Goal: Contribute content: Add original content to the website for others to see

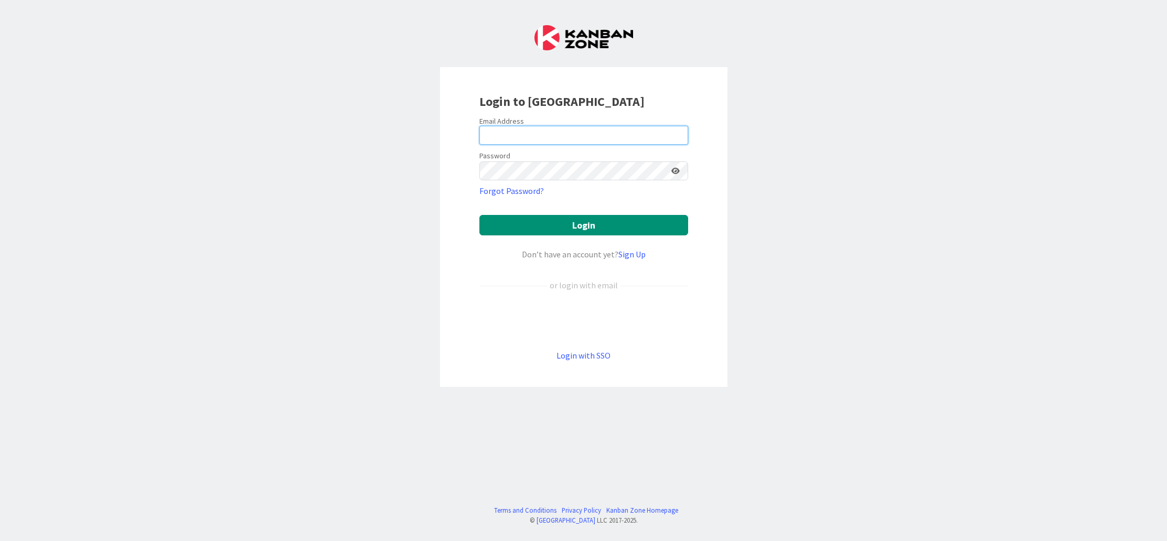
type input "[EMAIL_ADDRESS][DOMAIN_NAME]"
click at [571, 219] on button "Login" at bounding box center [583, 225] width 209 height 20
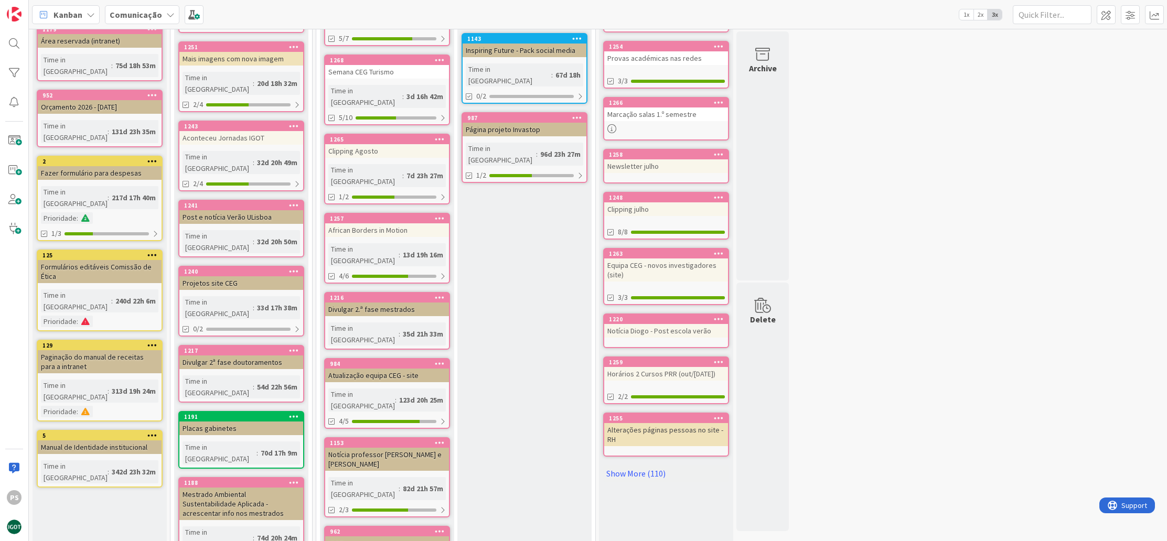
scroll to position [103, 0]
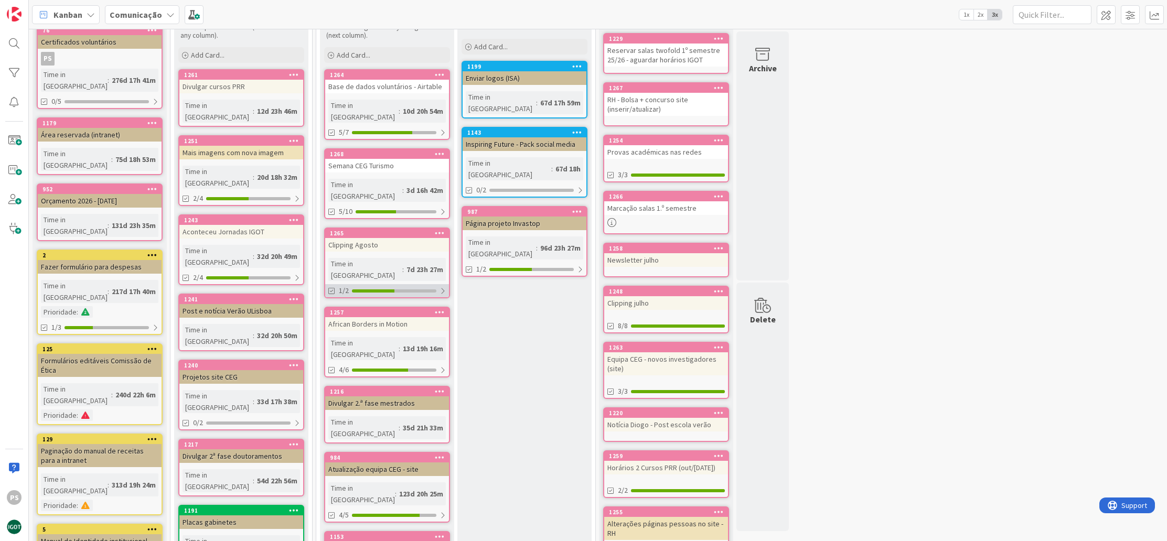
click at [412, 290] on div at bounding box center [394, 291] width 84 height 3
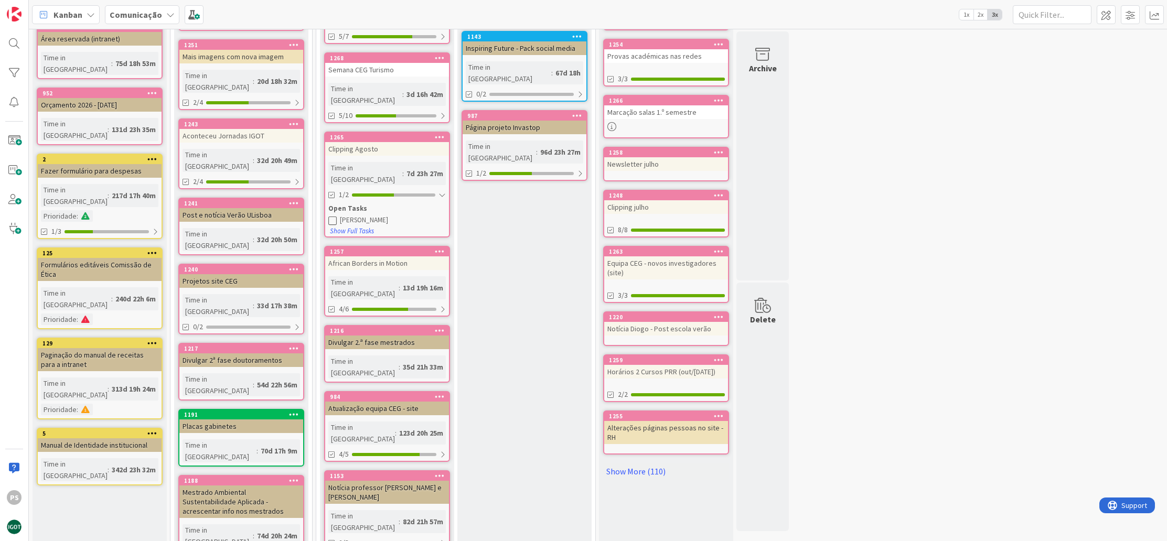
scroll to position [243, 0]
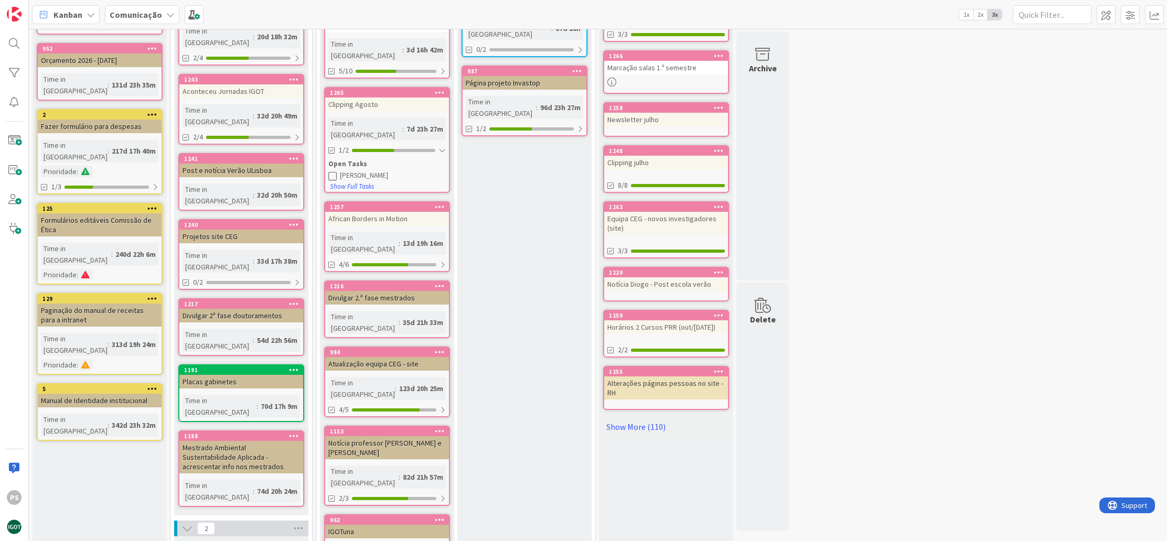
click at [394, 525] on div "IGOTuna" at bounding box center [387, 532] width 124 height 14
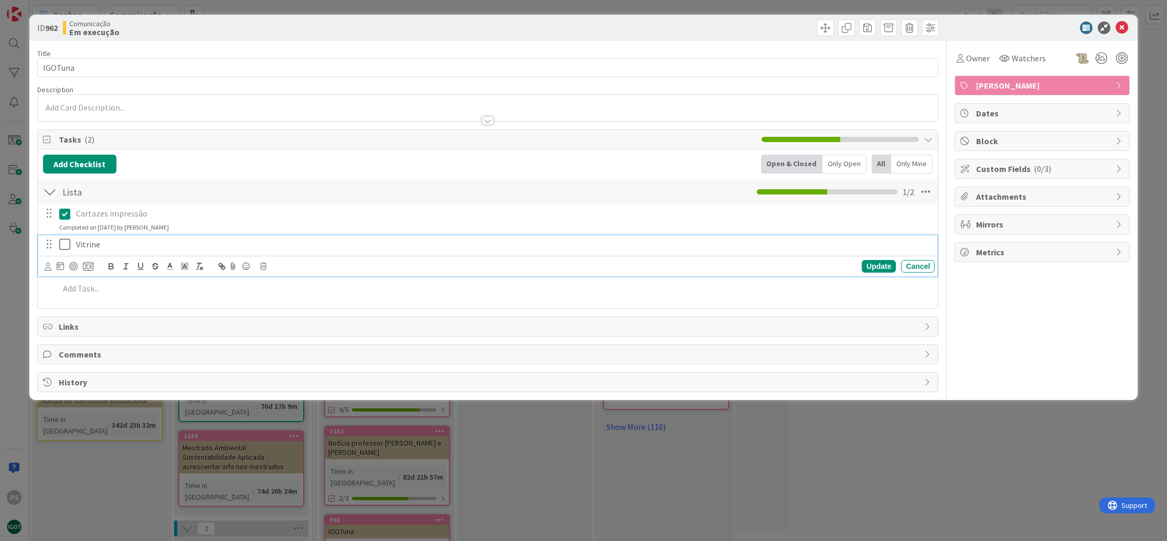
click at [87, 248] on p "Vitrine" at bounding box center [503, 245] width 855 height 12
click at [263, 265] on icon at bounding box center [263, 266] width 6 height 7
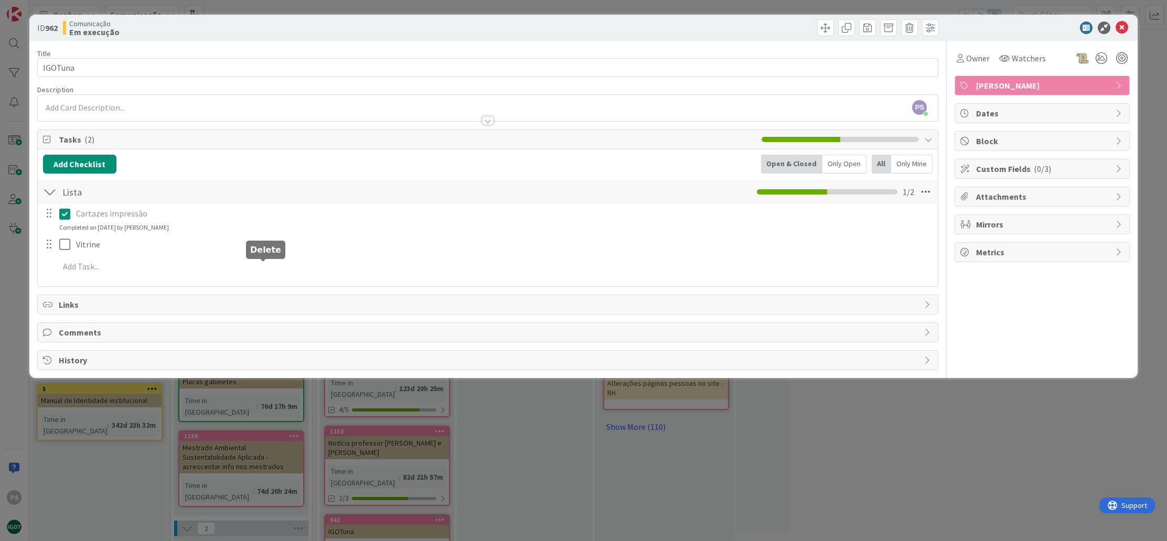
click at [278, 306] on div "Title 7 / 128 IGOTuna Description PS Paula Sofia just joined Owner Watchers Pau…" at bounding box center [488, 205] width 902 height 329
click at [1124, 25] on icon at bounding box center [1122, 28] width 13 height 13
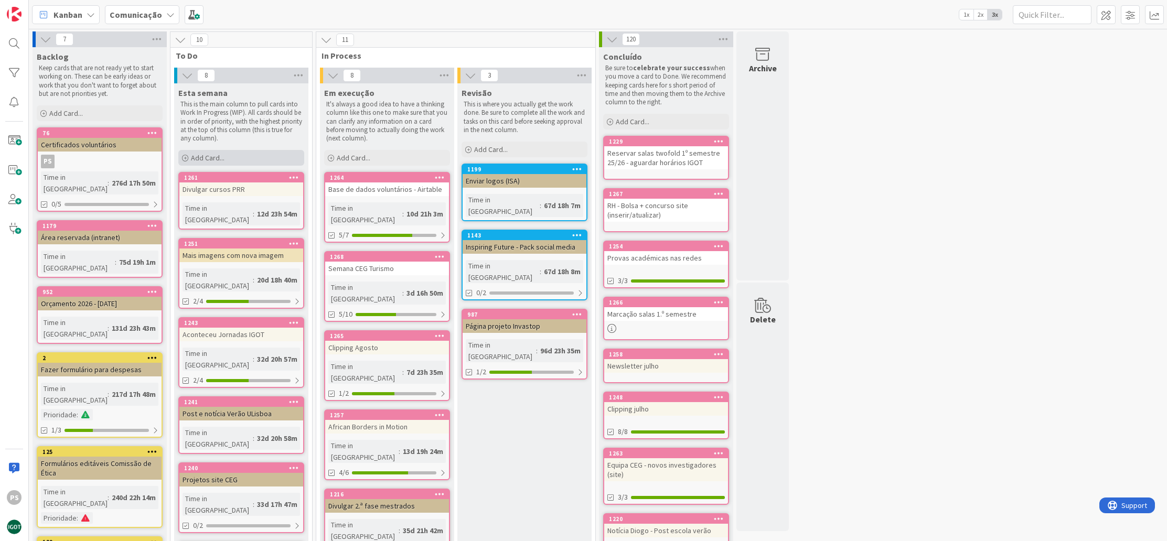
click at [242, 157] on div "Add Card..." at bounding box center [241, 158] width 126 height 16
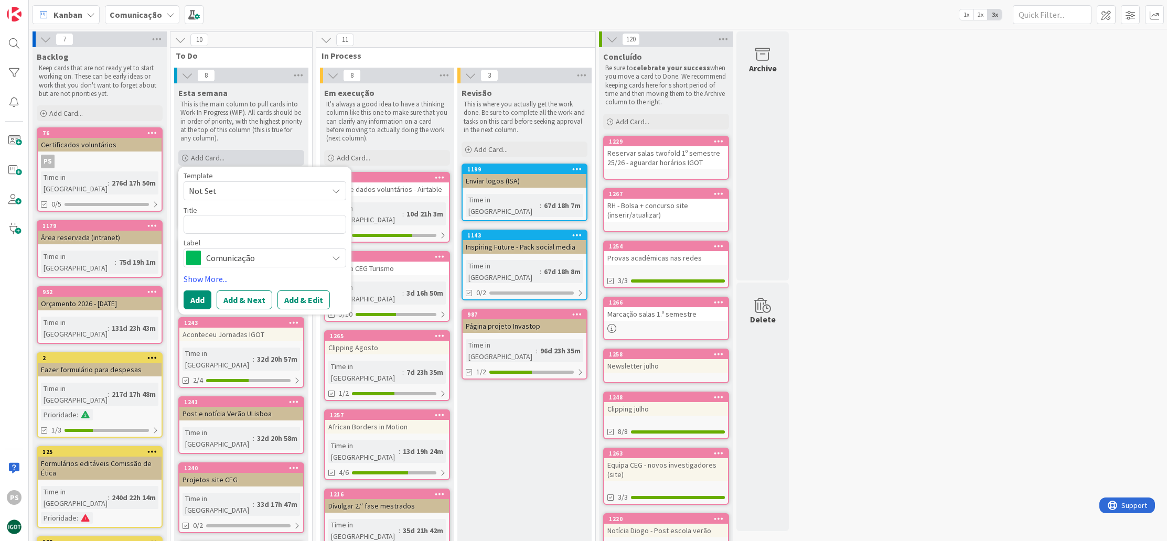
type textarea "x"
type textarea "E"
type textarea "x"
type textarea "En"
type textarea "x"
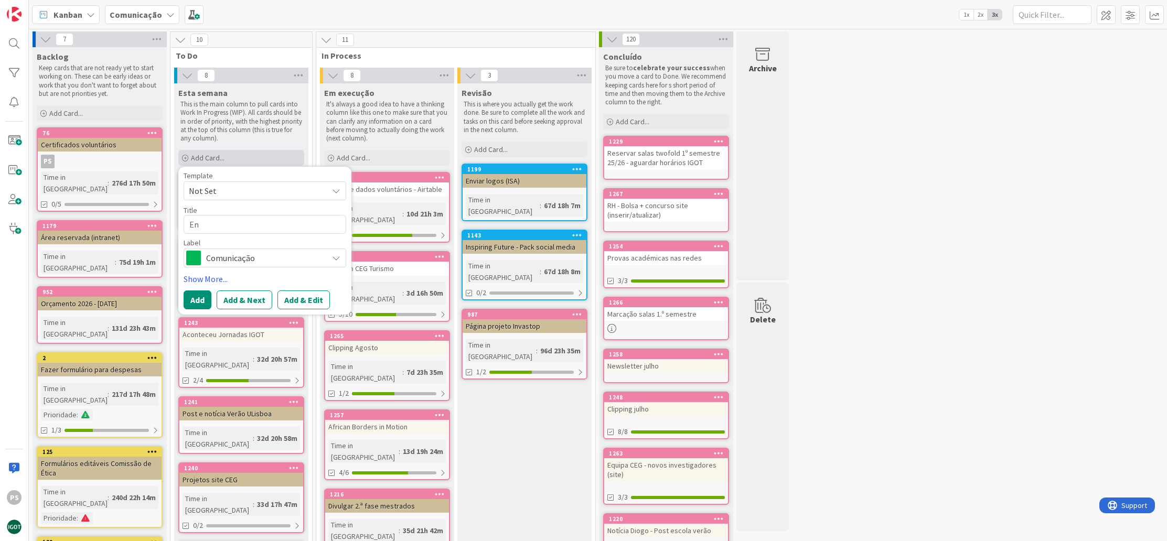
type textarea "Env"
type textarea "x"
type textarea "Envi"
type textarea "x"
type textarea "Envia"
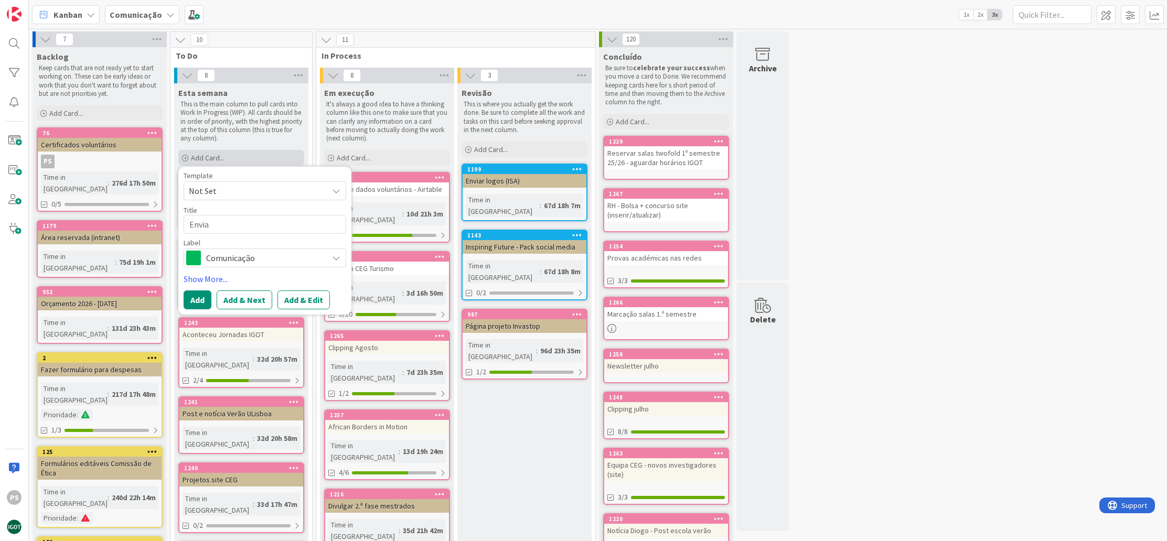
type textarea "x"
type textarea "Enviar"
type textarea "x"
type textarea "Enviar"
type textarea "x"
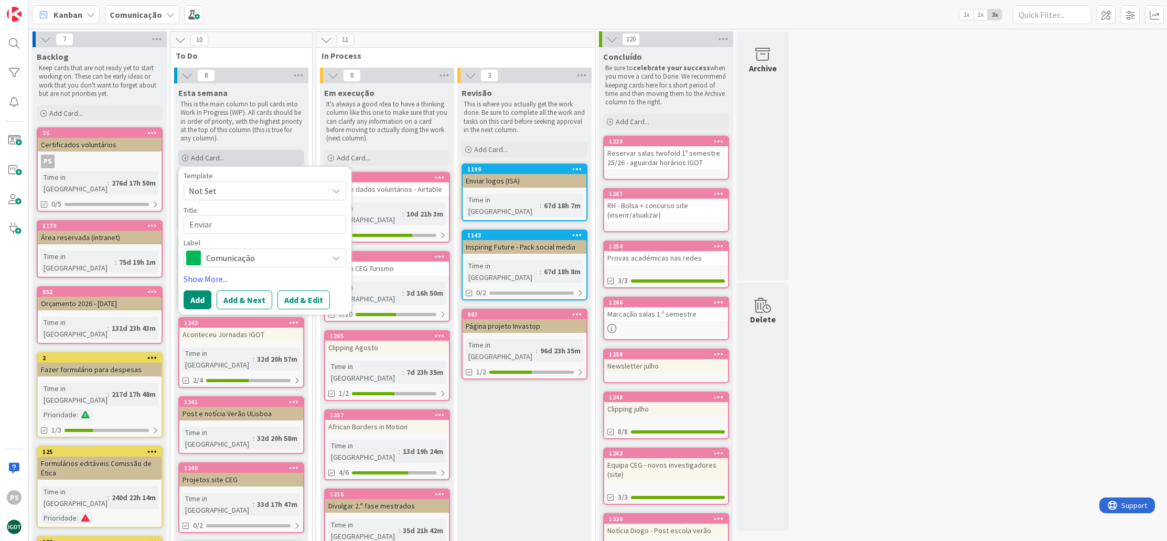
type textarea "Enviar e"
type textarea "x"
type textarea "Enviar e-"
type textarea "x"
type textarea "Enviar e-m"
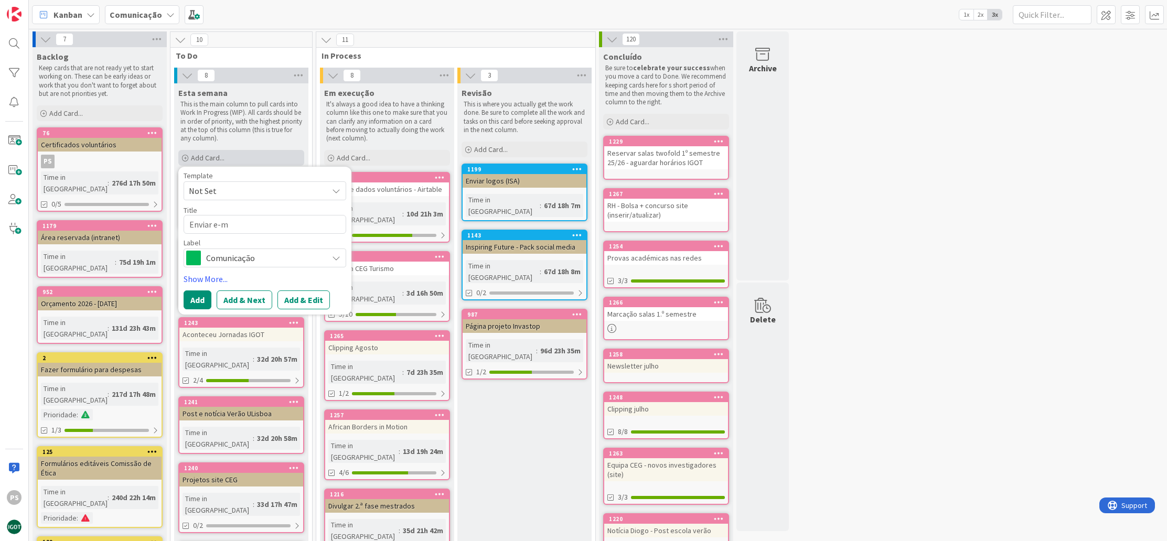
type textarea "x"
type textarea "Enviar e-ma"
type textarea "x"
type textarea "Enviar e-mai"
type textarea "x"
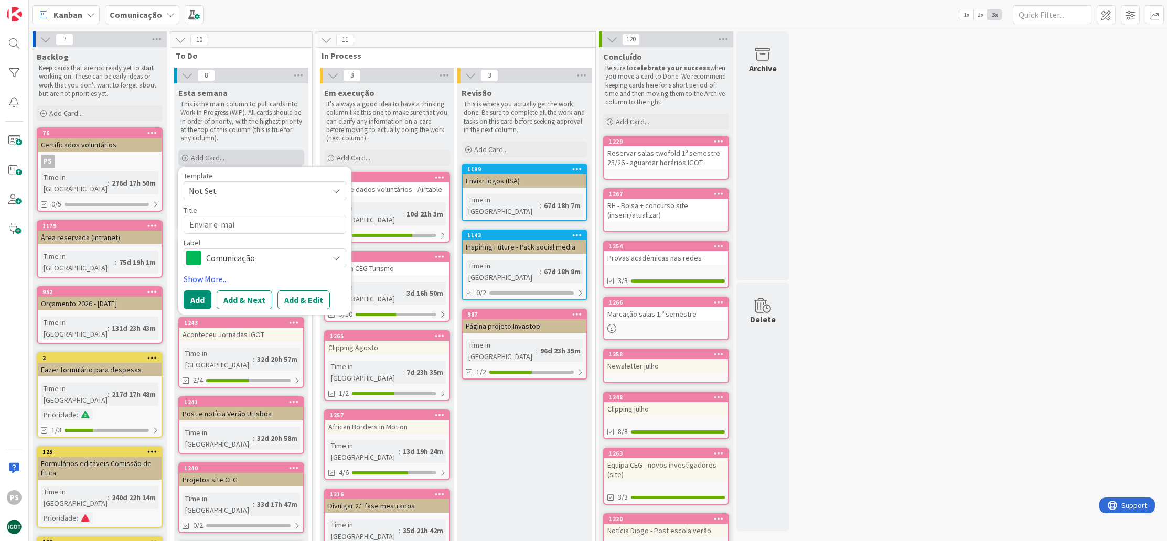
type textarea "Enviar e-mail"
type textarea "x"
type textarea "Enviar e-mail"
type textarea "x"
type textarea "Enviar e-mail s"
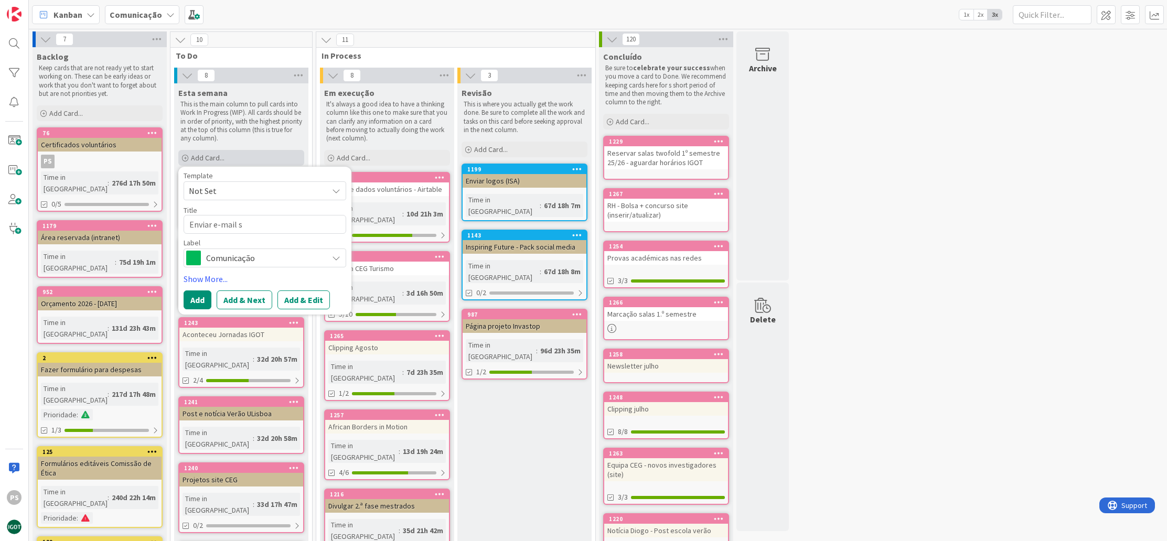
type textarea "x"
type textarea "Enviar e-mail sa"
type textarea "x"
type textarea "Enviar e-mail s"
type textarea "x"
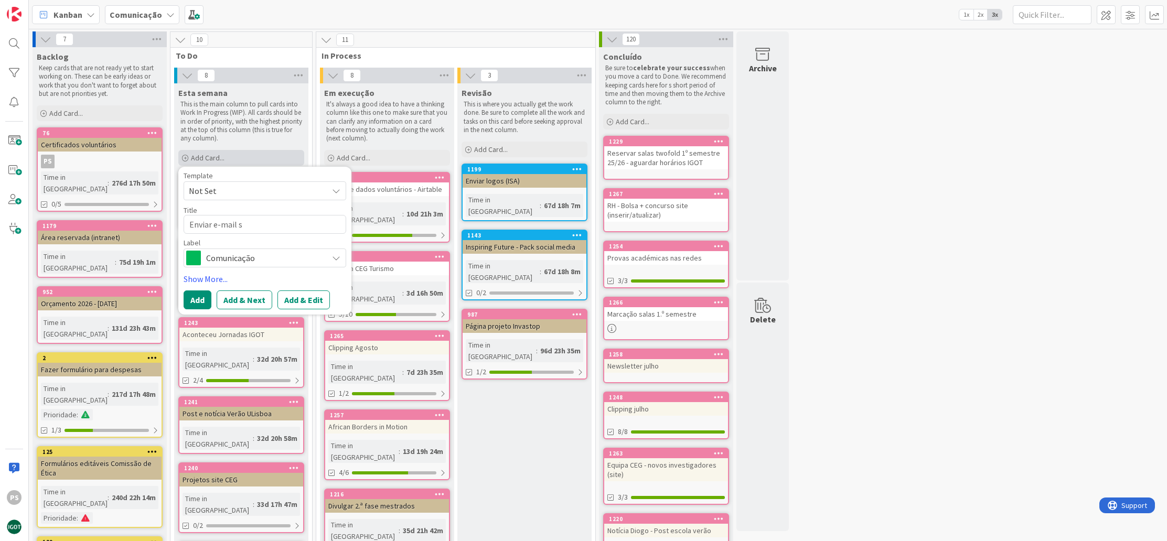
type textarea "Enviar e-mail"
type textarea "x"
type textarea "Enviar e-mail e"
type textarea "x"
type textarea "Enviar e-mail ev"
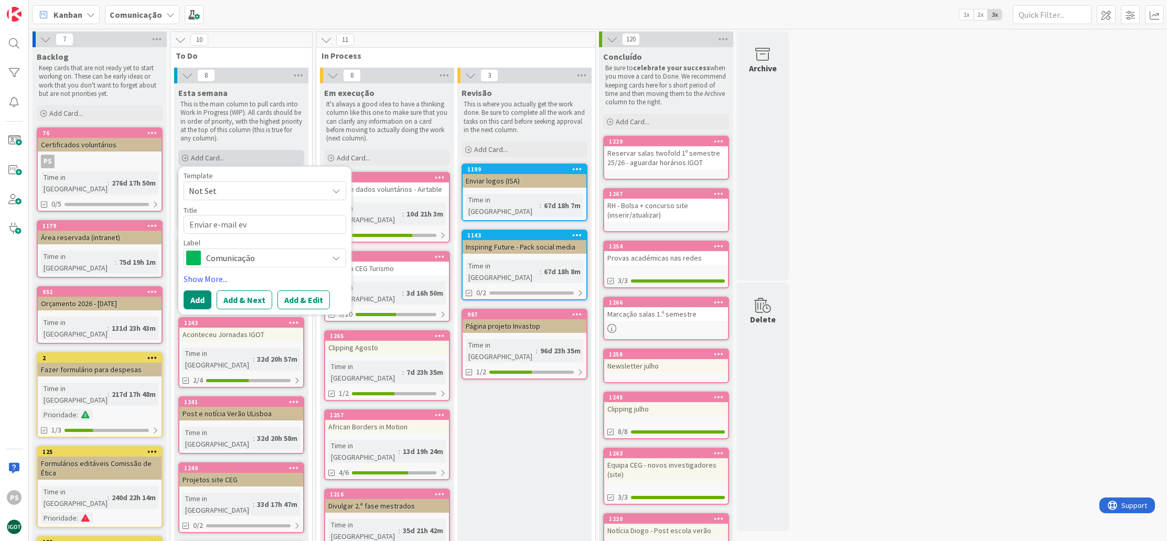
type textarea "x"
type textarea "Enviar e-mail eve"
type textarea "x"
type textarea "Enviar e-mail even"
type textarea "x"
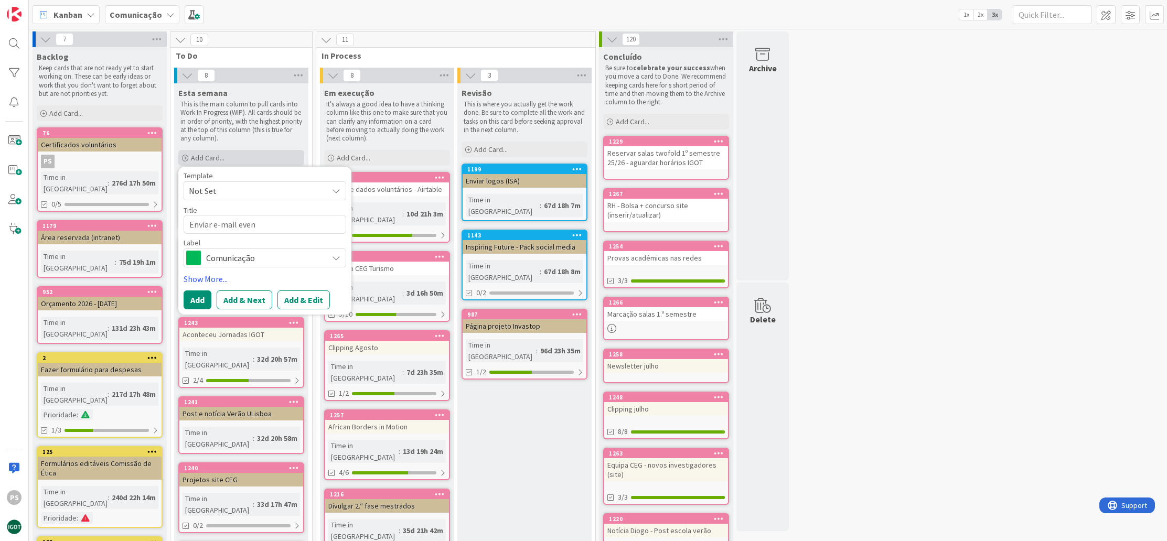
type textarea "Enviar e-mail event"
type textarea "x"
type textarea "Enviar e-mail evento"
type textarea "x"
type textarea "Enviar e-mail eventos"
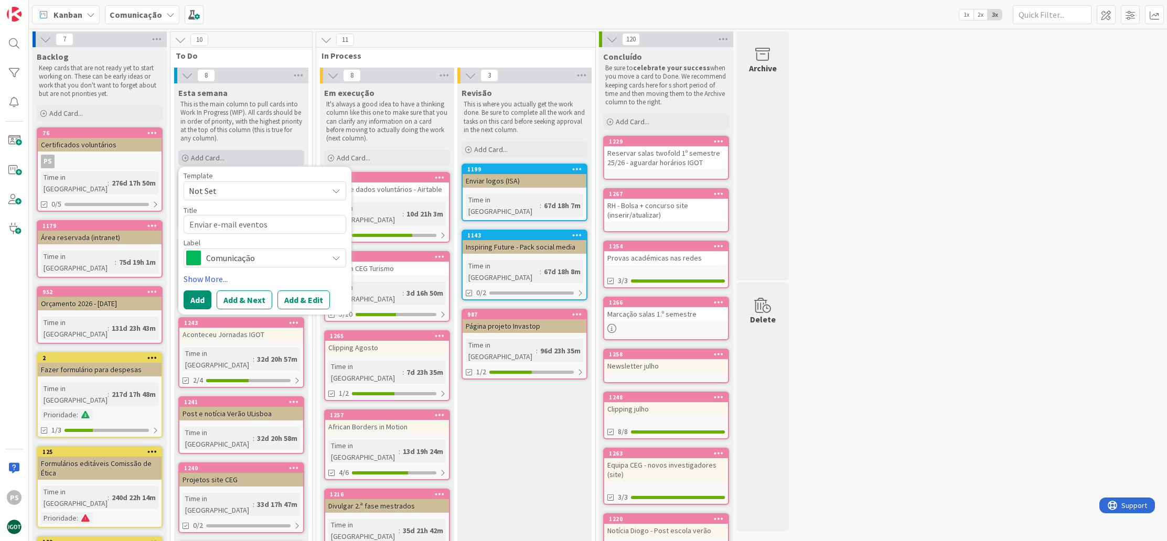
type textarea "x"
type textarea "Enviar e-mail eventos"
type textarea "x"
type textarea "Enviar e-mail eventos f"
type textarea "x"
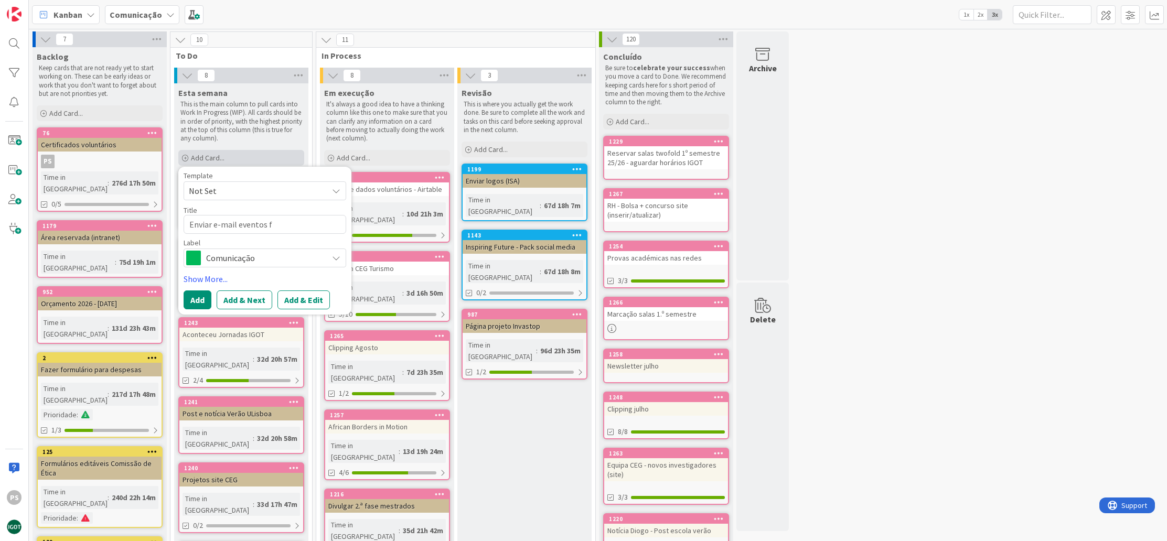
type textarea "Enviar e-mail eventos fi"
type textarea "x"
type textarea "Enviar e-mail eventos fin"
type textarea "x"
type textarea "Enviar e-mail eventos fina"
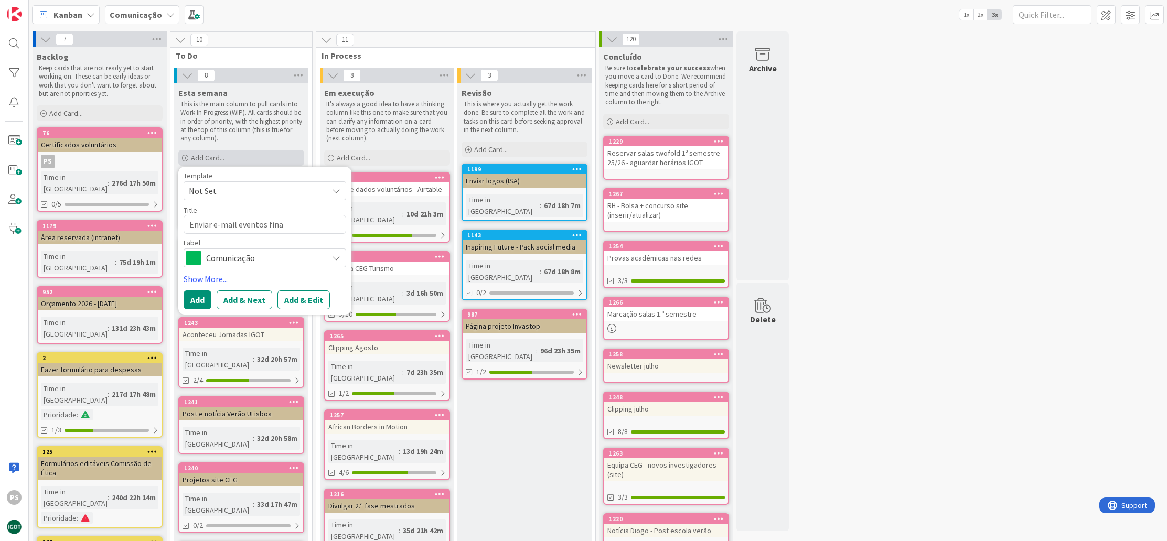
type textarea "x"
type textarea "Enviar e-mail eventos final"
type textarea "x"
type textarea "Enviar e-mail eventos final"
type textarea "x"
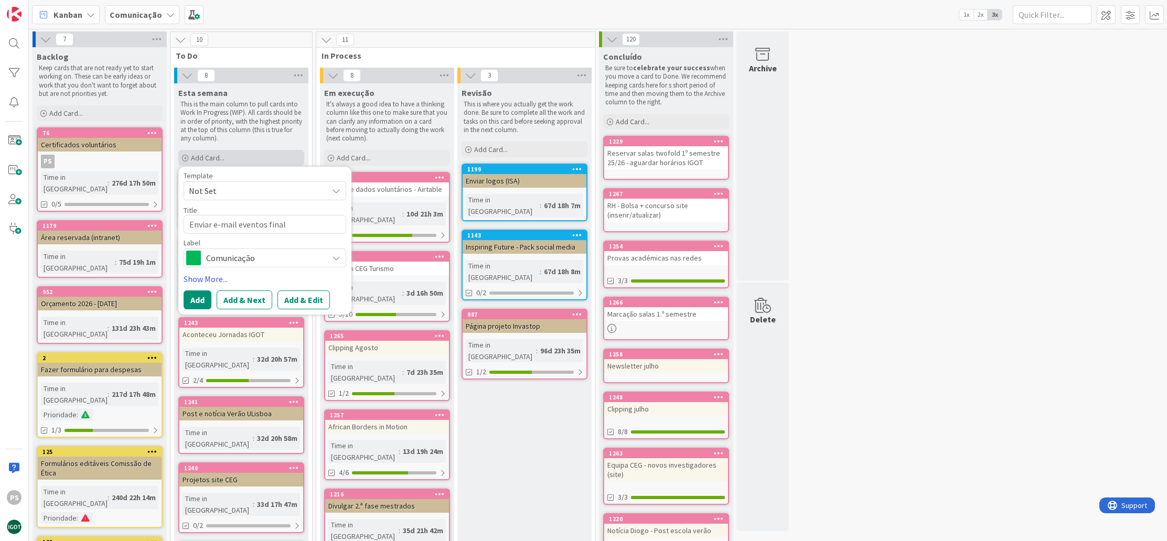
type textarea "Enviar e-mail eventos final a"
type textarea "x"
type textarea "Enviar e-mail eventos final ag"
type textarea "x"
type textarea "Enviar e-mail eventos final ago"
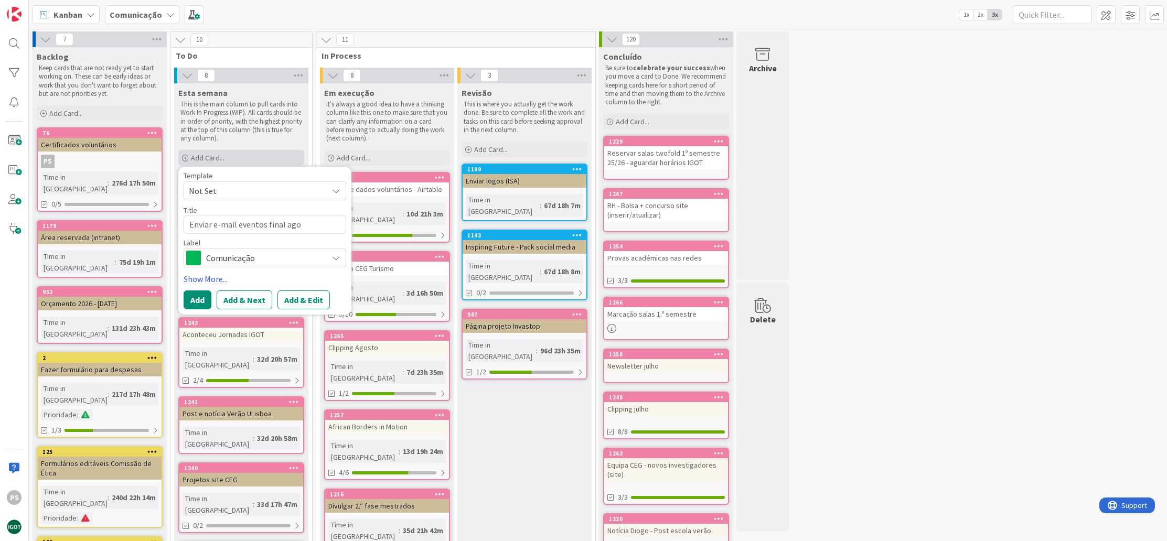
type textarea "x"
type textarea "Enviar e-mail eventos final agos"
type textarea "x"
type textarea "Enviar e-mail eventos final agost"
type textarea "x"
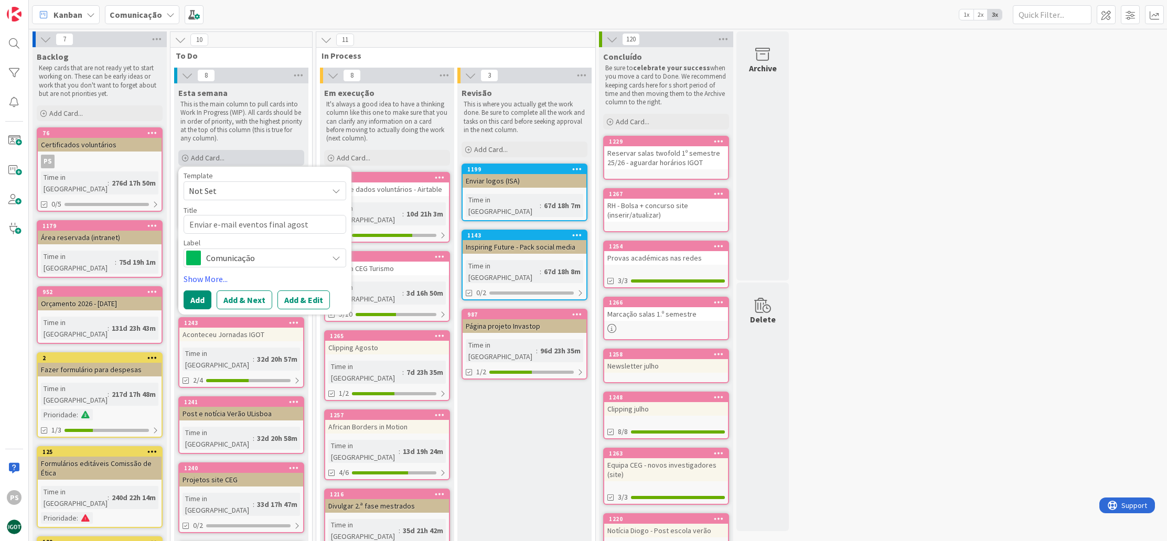
type textarea "Enviar e-mail eventos final agosto"
type textarea "x"
type textarea "Enviar e-mail eventos final agosto/"
type textarea "x"
type textarea "Enviar e-mail eventos final agosto/i"
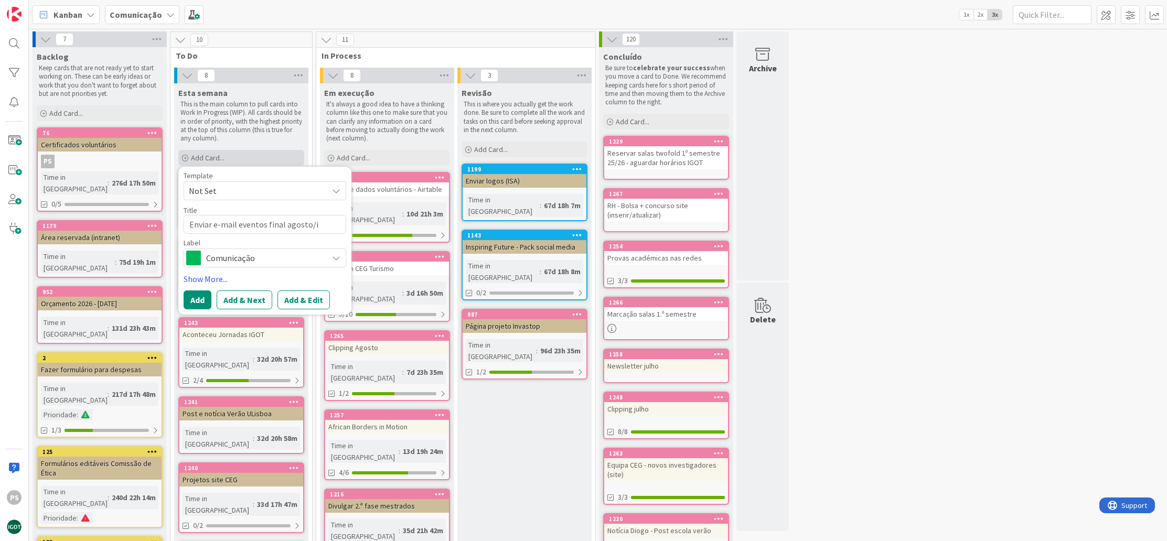
type textarea "x"
type textarea "Enviar e-mail eventos final agosto/in´"
type textarea "x"
type textarea "Enviar e-mail eventos final agosto/iní"
type textarea "x"
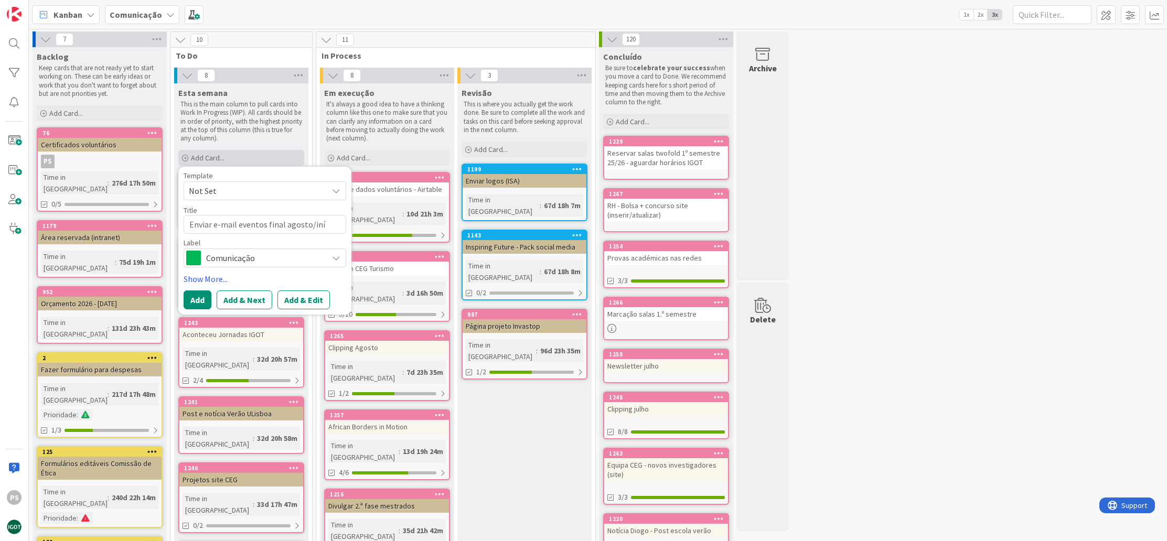
type textarea "Enviar e-mail eventos final agosto/iníc"
type textarea "x"
type textarea "Enviar e-mail eventos final agosto/iníci"
type textarea "x"
type textarea "Enviar e-mail eventos final agosto/início"
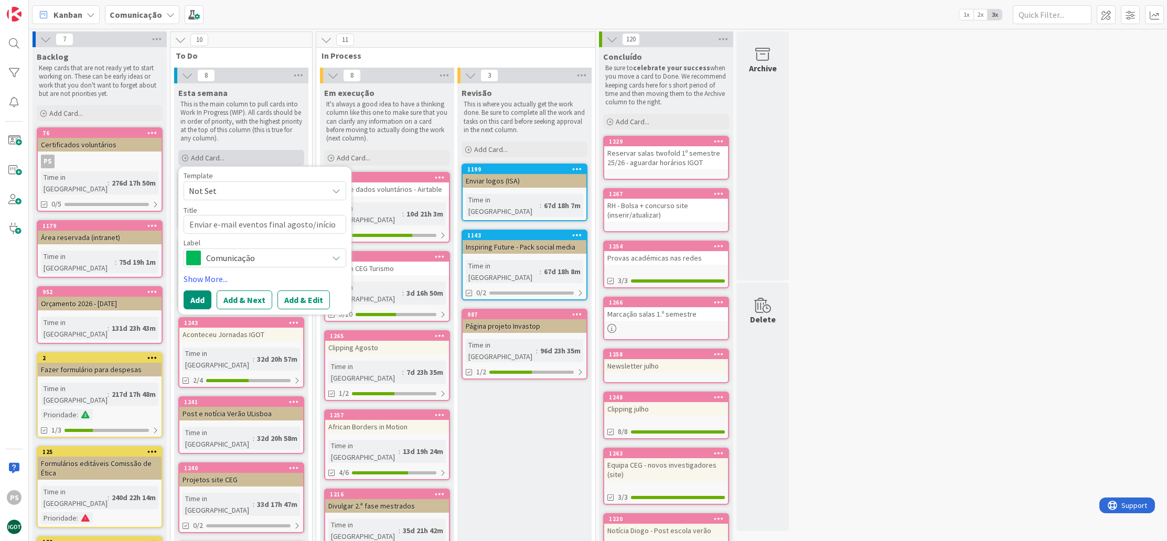
type textarea "x"
type textarea "Enviar e-mail eventos final agosto/início"
type textarea "x"
type textarea "Enviar e-mail eventos final agosto/início s"
type textarea "x"
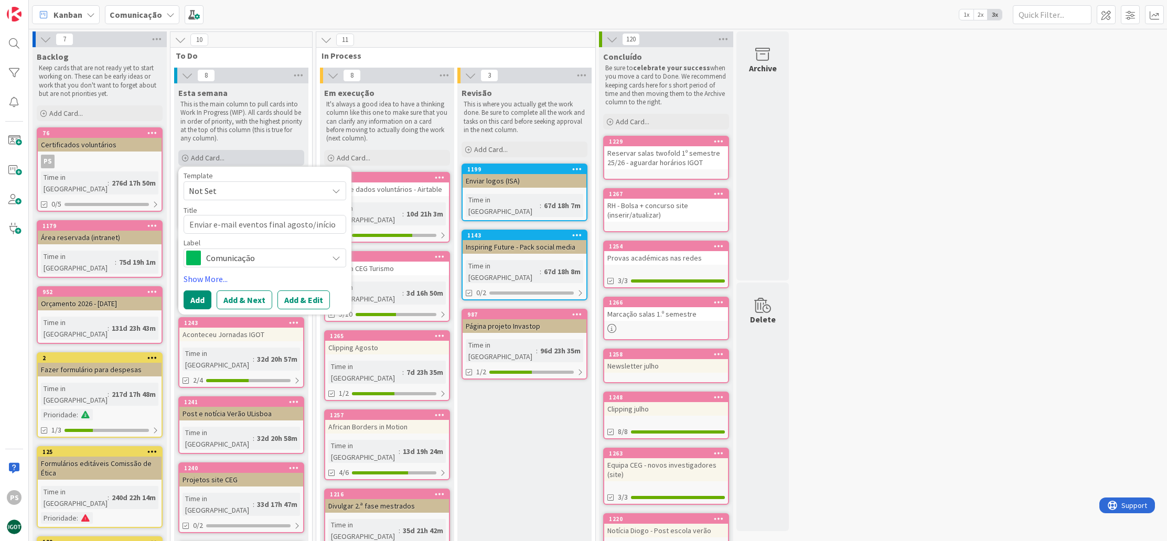
type textarea "Enviar e-mail eventos final agosto/início se"
type textarea "x"
type textarea "Enviar e-mail eventos final agosto/início set"
type textarea "x"
type textarea "Enviar e-mail eventos final agosto/início sete"
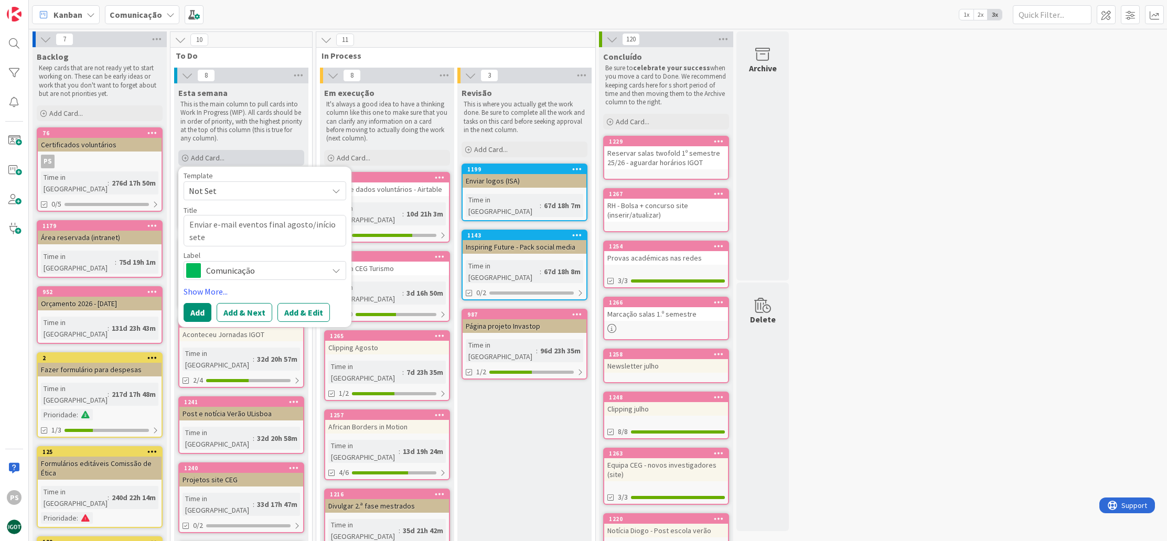
type textarea "x"
type textarea "Enviar e-mail eventos final agosto/início setem"
type textarea "x"
type textarea "Enviar e-mail eventos final agosto/início setemb"
type textarea "x"
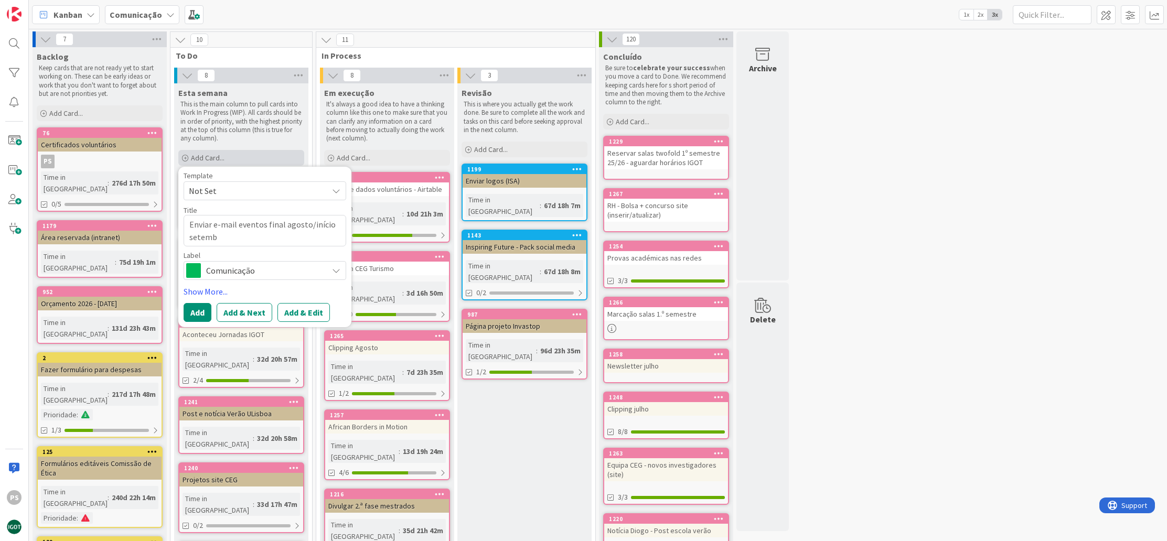
type textarea "Enviar e-mail eventos final agosto/início setembr"
type textarea "x"
type textarea "Enviar e-mail eventos final agosto/início setembro"
click at [318, 266] on span "Comunicação" at bounding box center [264, 270] width 116 height 15
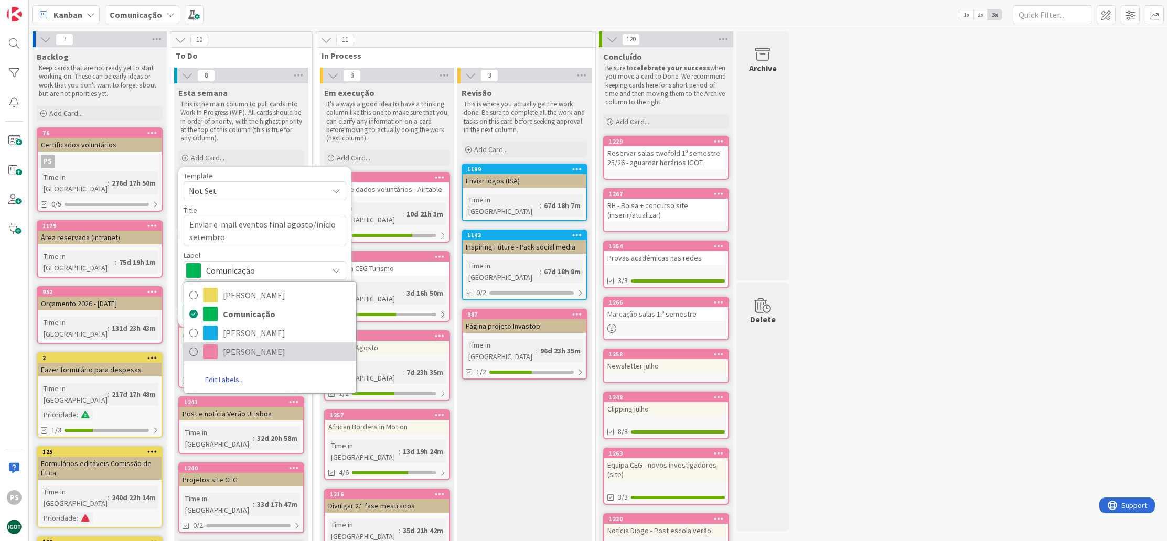
click at [287, 354] on span "[PERSON_NAME]" at bounding box center [287, 352] width 128 height 16
type textarea "x"
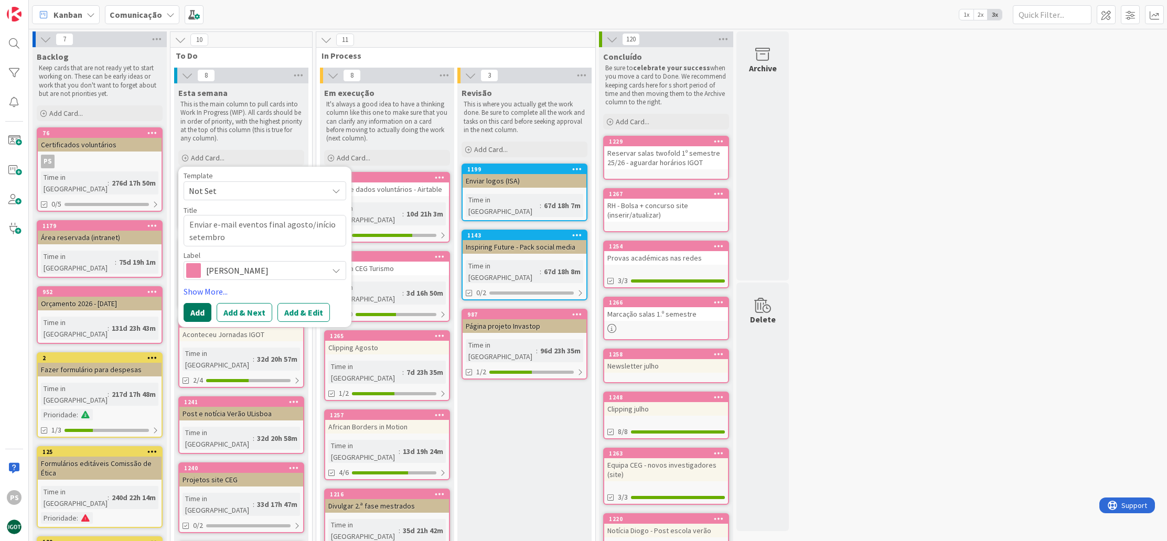
click at [207, 313] on button "Add" at bounding box center [198, 312] width 28 height 19
